Goal: Task Accomplishment & Management: Manage account settings

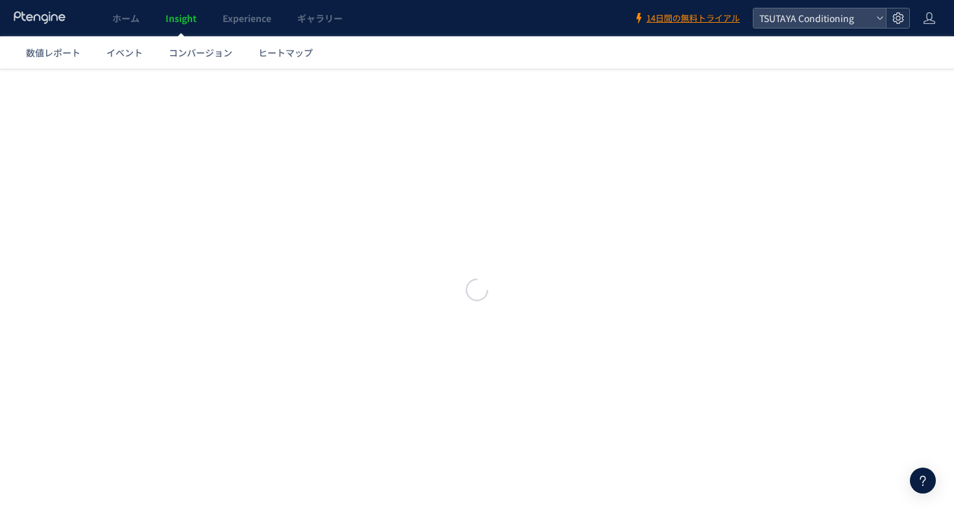
click at [898, 18] on icon at bounding box center [898, 18] width 13 height 13
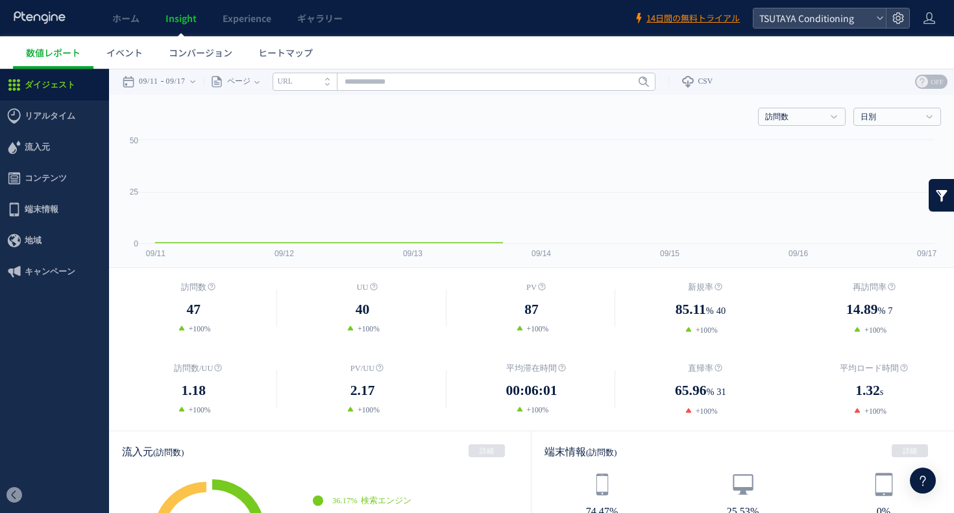
click at [842, 53] on ul "数値レポート イベント コンバージョン ヒートマップ" at bounding box center [483, 52] width 941 height 32
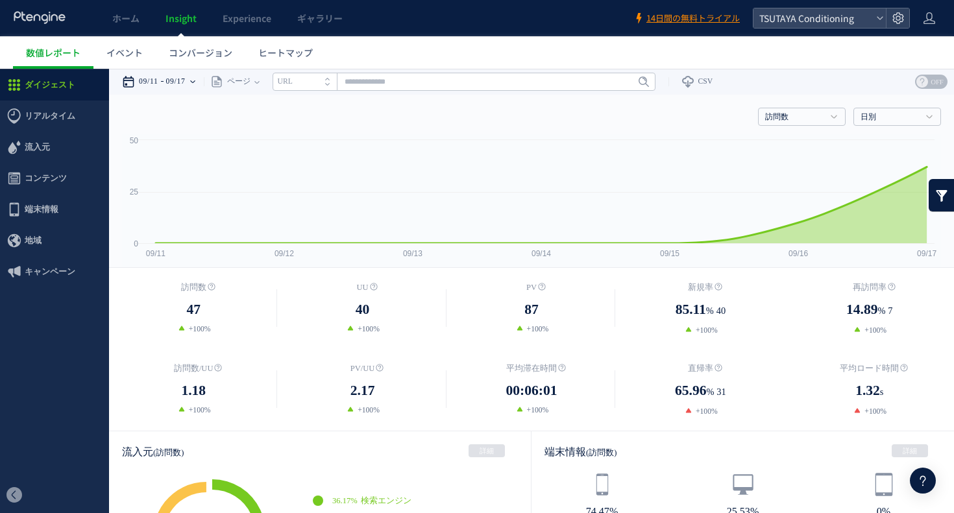
click at [177, 79] on time "09/17" at bounding box center [175, 82] width 19 height 26
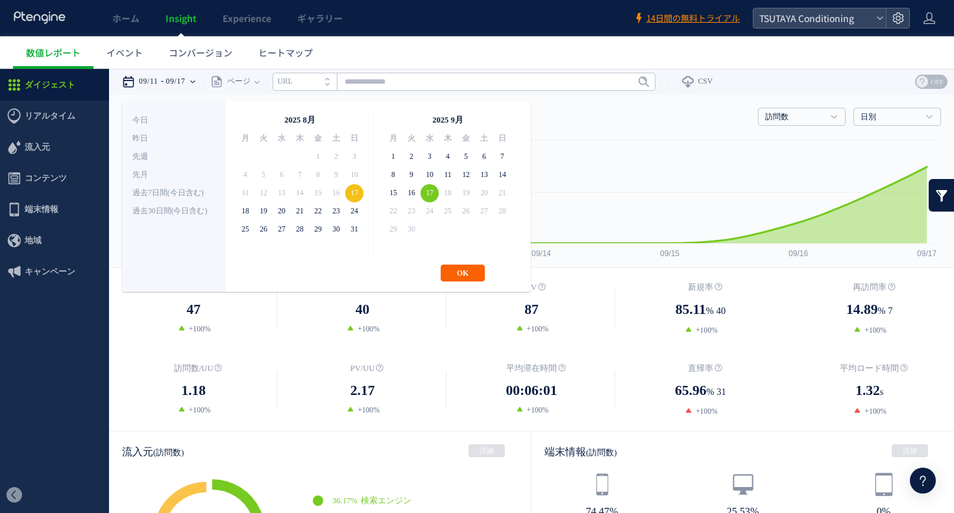
click at [458, 272] on button "OK" at bounding box center [463, 273] width 44 height 17
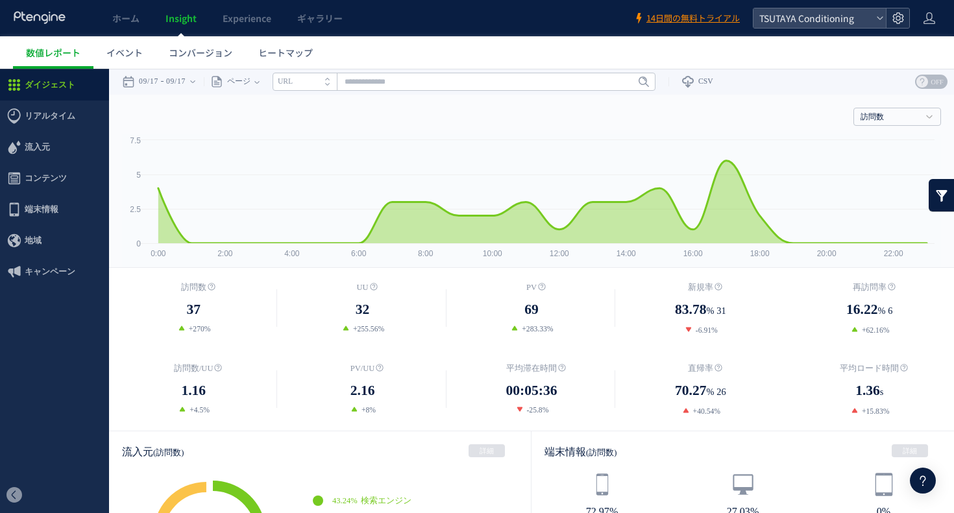
click at [901, 19] on icon at bounding box center [898, 18] width 13 height 13
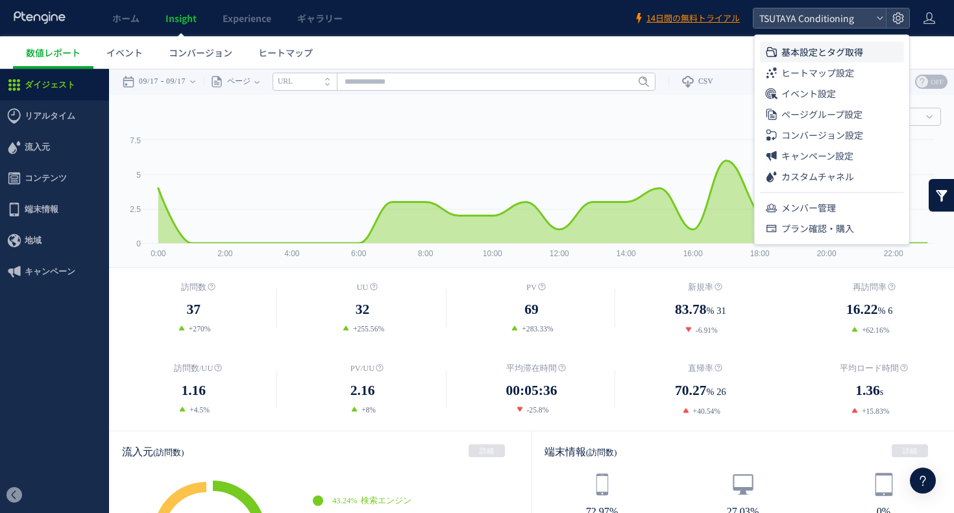
click at [885, 48] on li "基本設定とタグ取得" at bounding box center [832, 52] width 144 height 21
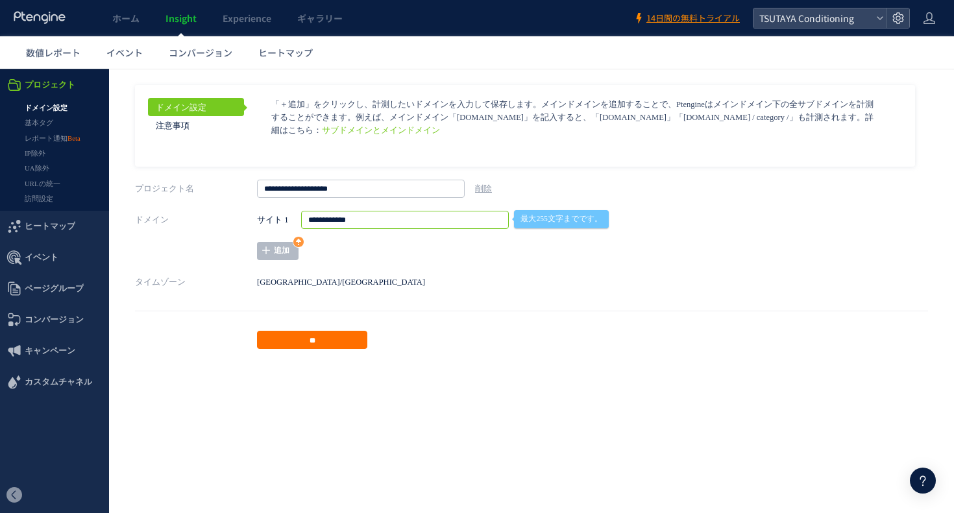
click at [389, 227] on input "**********" at bounding box center [405, 220] width 208 height 18
click at [685, 133] on p "「＋追加」をクリックし、計測したいドメインを入力して保存します。メインドメインを追加することで、Ptengineはメインドメイン下の全サブドメインを計測するこ…" at bounding box center [575, 117] width 609 height 39
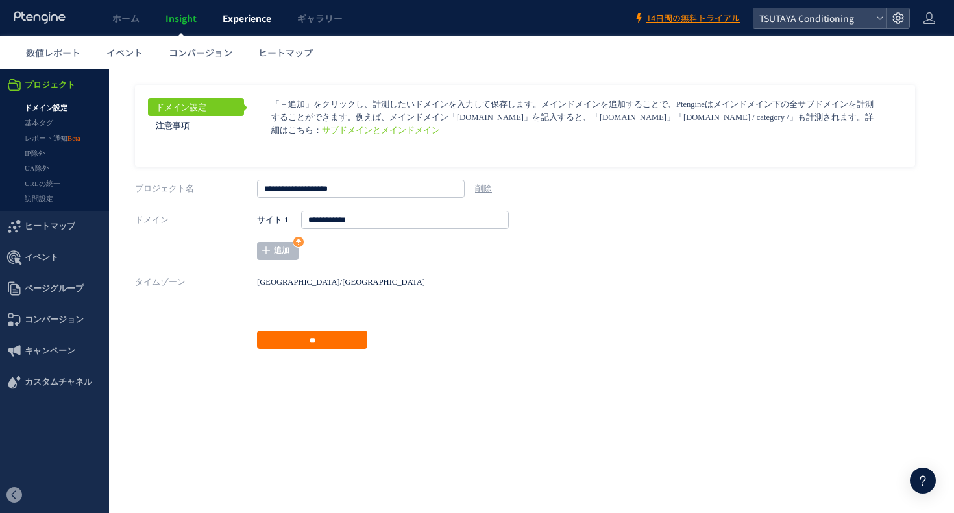
click at [252, 28] on link "Experience" at bounding box center [247, 18] width 75 height 36
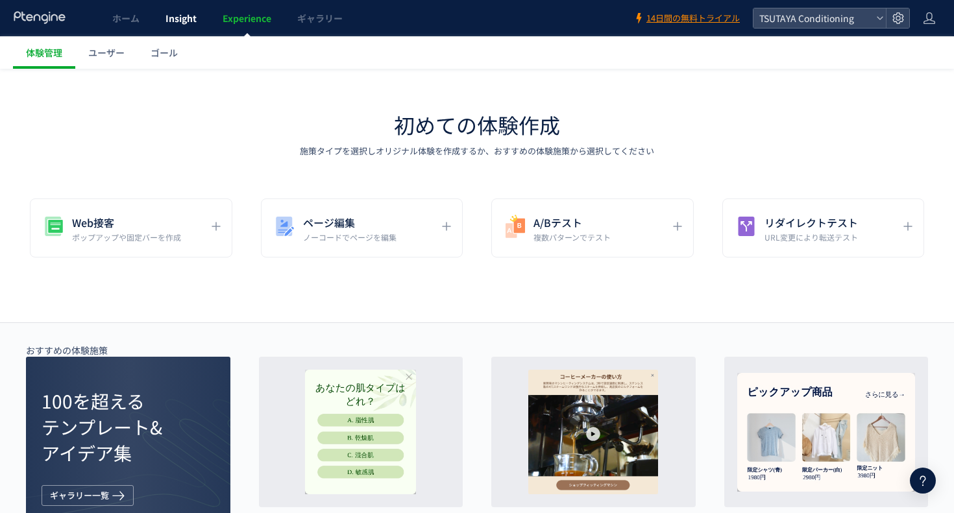
click at [201, 23] on link "Insight" at bounding box center [181, 18] width 57 height 36
